Goal: Task Accomplishment & Management: Manage account settings

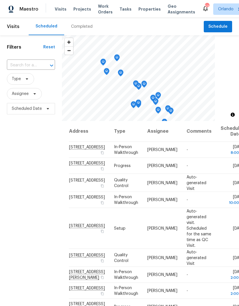
click at [79, 11] on span "Projects" at bounding box center [82, 9] width 18 height 6
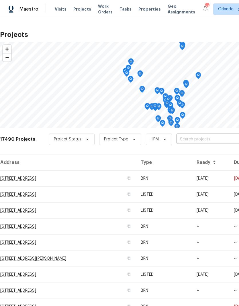
click at [208, 138] on input "text" at bounding box center [208, 139] width 65 height 9
type input "1730 lo"
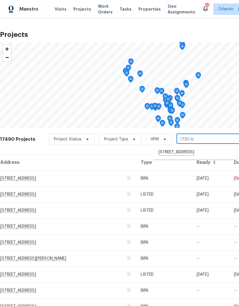
click at [212, 151] on li "1730 Lochshyre Loop, Ocoee, FL 34761" at bounding box center [195, 153] width 83 height 10
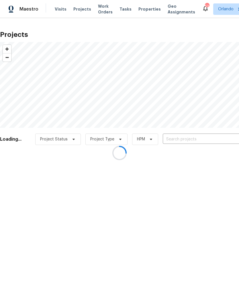
type input "1730 Lochshyre Loop, Ocoee, FL 34761"
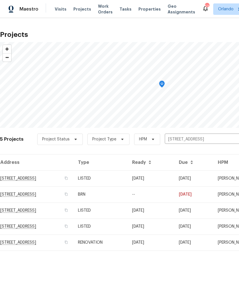
click at [38, 178] on td "1730 Lochshyre Loop, Ocoee, FL 34761" at bounding box center [36, 178] width 73 height 16
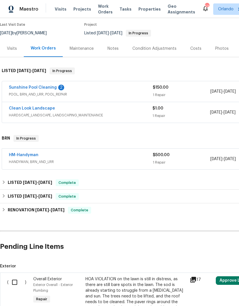
scroll to position [47, 0]
click at [47, 87] on link "Sunshine Pool Cleaning" at bounding box center [33, 87] width 48 height 4
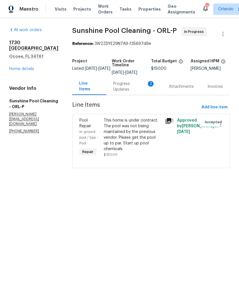
click at [144, 88] on div "Progress Updates 2" at bounding box center [134, 86] width 42 height 11
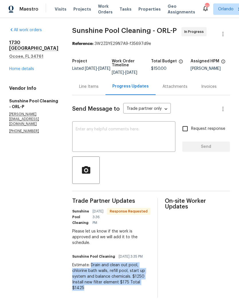
copy div "Drain and clean out pool, chlorine bath walls, refill pool, start up system and…"
click at [97, 90] on div "Line Items" at bounding box center [88, 87] width 19 height 6
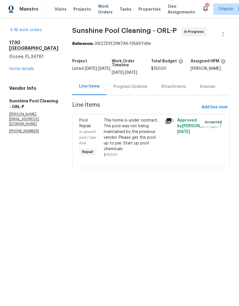
click at [149, 136] on div "This home is under contract. The pool was not being maintained by the previous …" at bounding box center [132, 135] width 57 height 34
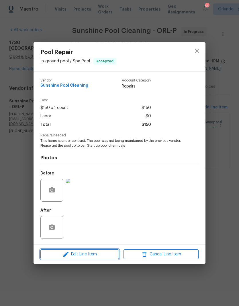
click at [108, 253] on span "Edit Line Item" at bounding box center [79, 254] width 75 height 7
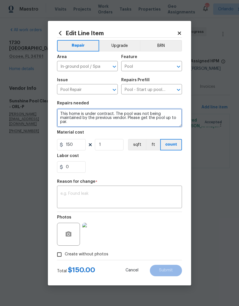
click at [68, 112] on textarea "This home is under contract. The pool was not being maintained by the previous …" at bounding box center [119, 118] width 125 height 18
click at [66, 114] on textarea "This home is under contract. The pool was not being maintained by the previous …" at bounding box center [119, 118] width 125 height 18
paste textarea "Drain and clean out pool, chlorine bath walls, refill pool, start up system and…"
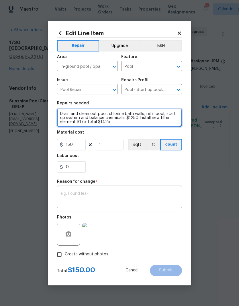
click at [138, 116] on textarea "Drain and clean out pool, chlorine bath walls, refill pool, start up system and…" at bounding box center [119, 118] width 125 height 18
type textarea "Drain and clean out pool, chlorine bath walls, refill pool, start up system and…"
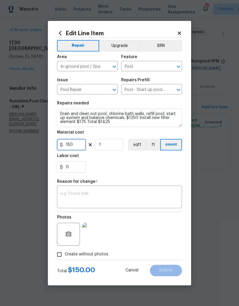
click at [84, 147] on input "150" at bounding box center [71, 144] width 29 height 11
type input "1425"
click at [117, 126] on textarea "Drain and clean out pool, chlorine bath walls, refill pool, start up system and…" at bounding box center [119, 118] width 125 height 18
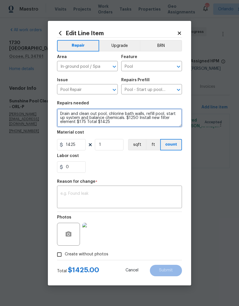
click at [116, 126] on textarea "Drain and clean out pool, chlorine bath walls, refill pool, start up system and…" at bounding box center [119, 118] width 125 height 18
click at [63, 126] on textarea "Drain and clean out pool, chlorine bath walls, refill pool, start up system and…" at bounding box center [119, 118] width 125 height 18
click at [138, 122] on textarea "Drain and clean out pool, chlorine bath walls, refill pool, start up system and…" at bounding box center [119, 118] width 125 height 18
click at [138, 119] on textarea "Drain and clean out pool, chlorine bath walls, refill pool, start up system and…" at bounding box center [119, 118] width 125 height 18
type textarea "Drain and clean out pool, chlorine bath walls, refill pool, start up system and…"
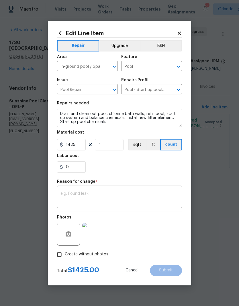
click at [153, 165] on div "0" at bounding box center [119, 166] width 125 height 11
click at [135, 193] on textarea at bounding box center [119, 198] width 118 height 12
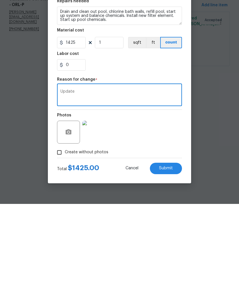
type textarea "Update"
click at [171, 98] on section "Repairs needed Drain and clean out pool, chlorine bath walls, refill pool, star…" at bounding box center [119, 137] width 125 height 78
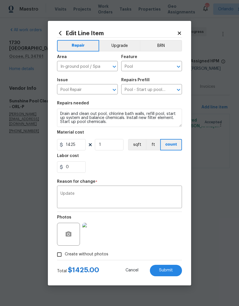
click at [174, 269] on button "Submit" at bounding box center [166, 270] width 32 height 11
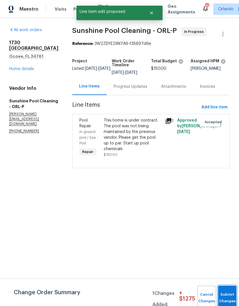
click at [224, 295] on button "Submit Changes" at bounding box center [227, 298] width 18 height 25
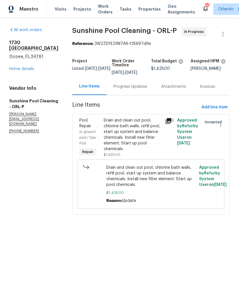
click at [144, 90] on div "Progress Updates" at bounding box center [130, 87] width 34 height 6
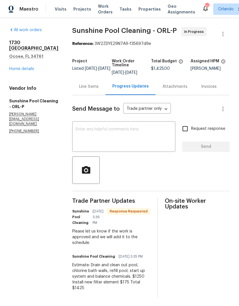
click at [147, 138] on textarea at bounding box center [124, 137] width 96 height 20
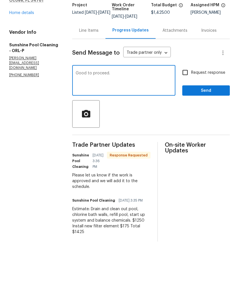
click at [86, 127] on textarea "Good to proceed." at bounding box center [124, 137] width 96 height 20
type textarea "WO updated. Good to proceed."
click at [180, 156] on div at bounding box center [150, 169] width 157 height 27
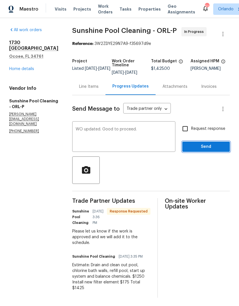
click at [214, 149] on span "Send" at bounding box center [205, 146] width 38 height 7
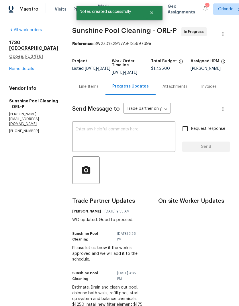
click at [29, 67] on link "Home details" at bounding box center [21, 69] width 25 height 4
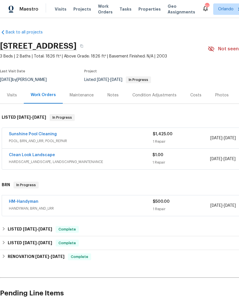
click at [44, 156] on link "Clean Look Landscape" at bounding box center [32, 155] width 46 height 4
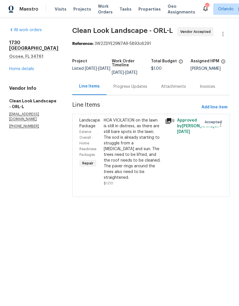
click at [28, 68] on div "All work orders 1730 Lochshyre Loop Ocoee, FL 34761 Home details Vendor Info Cl…" at bounding box center [33, 78] width 49 height 102
click at [28, 67] on link "Home details" at bounding box center [21, 69] width 25 height 4
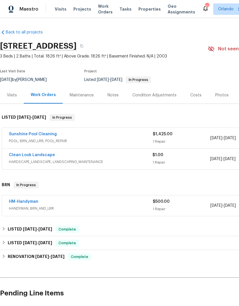
click at [33, 202] on link "HM-Handyman" at bounding box center [23, 202] width 29 height 4
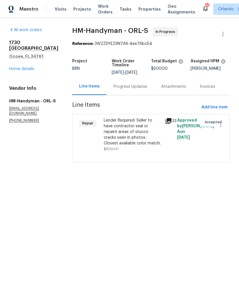
click at [28, 67] on link "Home details" at bounding box center [21, 69] width 25 height 4
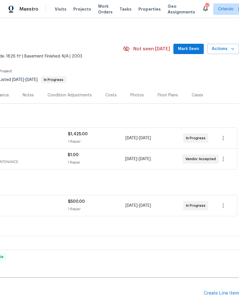
scroll to position [0, 85]
click at [196, 48] on span "Mark Seen" at bounding box center [188, 48] width 21 height 7
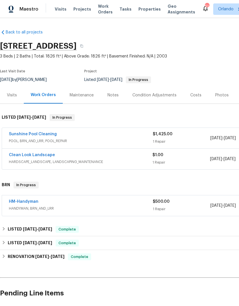
scroll to position [0, 0]
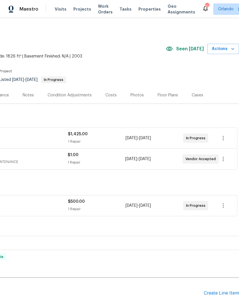
scroll to position [0, 85]
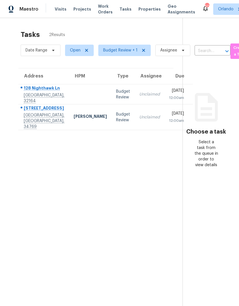
click at [111, 124] on td "Budget Review" at bounding box center [122, 117] width 23 height 26
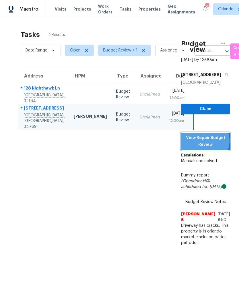
click at [214, 148] on span "View Repair Budget Review" at bounding box center [204, 141] width 39 height 14
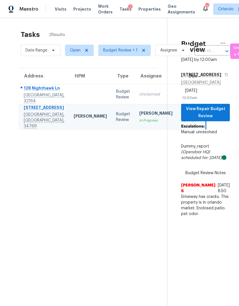
click at [111, 98] on td "Budget Review" at bounding box center [122, 94] width 23 height 20
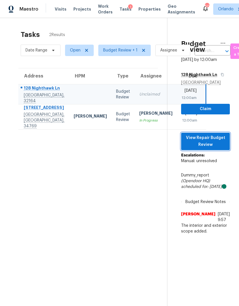
click at [221, 148] on span "View Repair Budget Review" at bounding box center [204, 141] width 39 height 14
